Goal: Task Accomplishment & Management: Complete application form

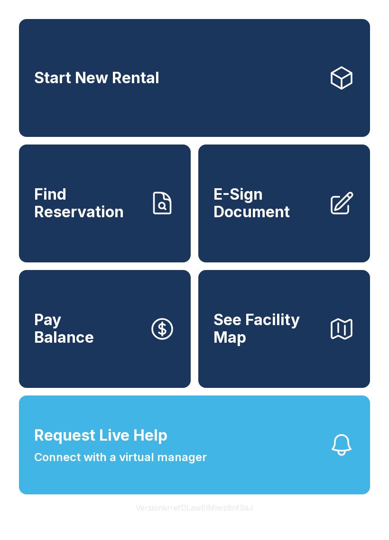
click at [282, 218] on span "E-Sign Document" at bounding box center [267, 203] width 107 height 35
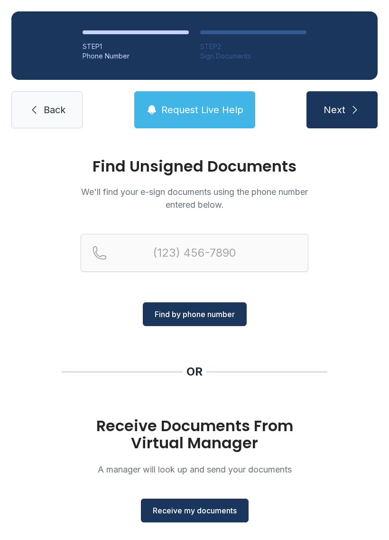
click at [212, 510] on span "Receive my documents" at bounding box center [195, 509] width 84 height 11
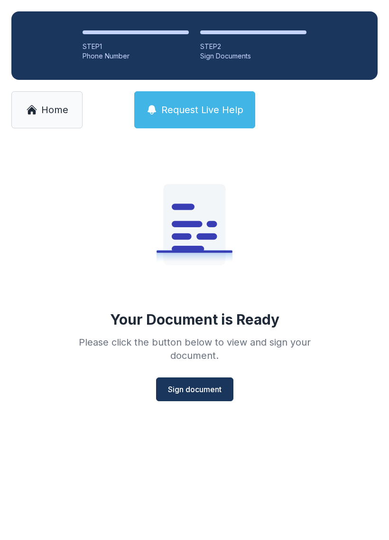
click at [198, 392] on span "Sign document" at bounding box center [195, 388] width 54 height 11
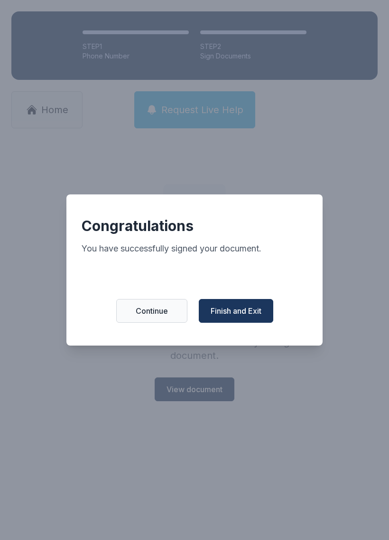
click at [242, 315] on span "Finish and Exit" at bounding box center [236, 310] width 51 height 11
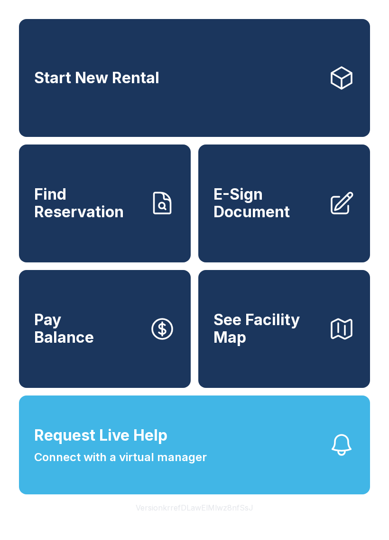
click at [299, 199] on span "E-Sign Document" at bounding box center [267, 203] width 107 height 35
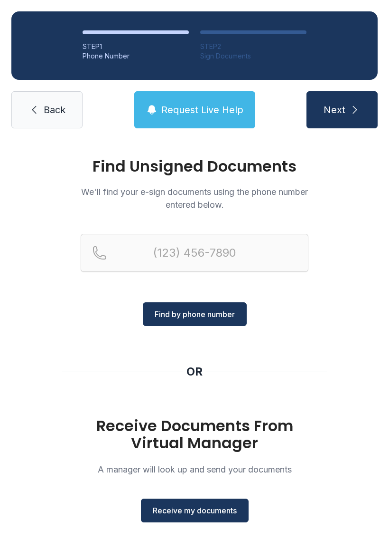
click at [194, 511] on span "Receive my documents" at bounding box center [195, 509] width 84 height 11
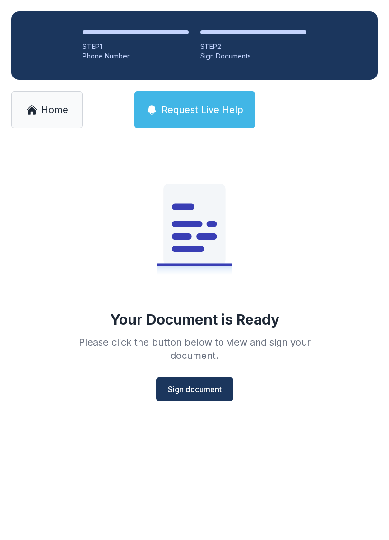
click at [190, 391] on span "Sign document" at bounding box center [195, 388] width 54 height 11
